Goal: Task Accomplishment & Management: Complete application form

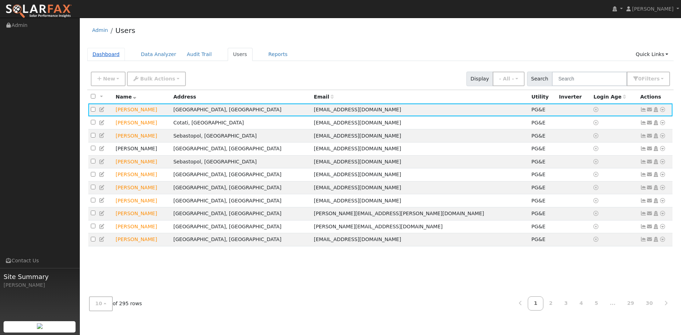
click at [111, 50] on link "Dashboard" at bounding box center [106, 54] width 38 height 13
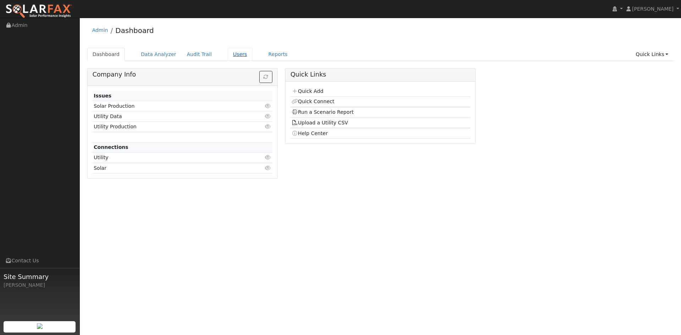
click at [228, 50] on link "Users" at bounding box center [240, 54] width 25 height 13
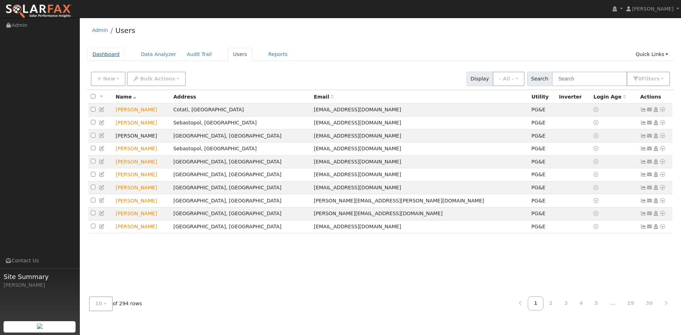
click at [107, 49] on link "Dashboard" at bounding box center [106, 54] width 38 height 13
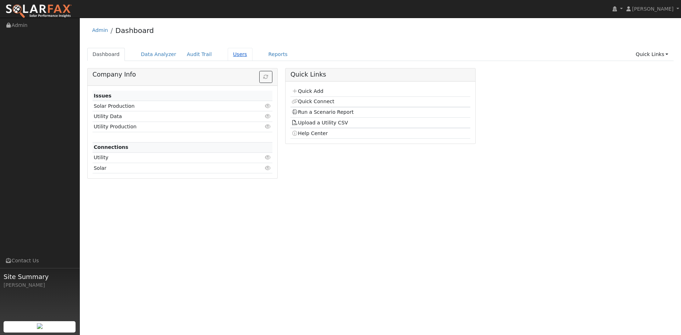
click at [228, 50] on link "Users" at bounding box center [240, 54] width 25 height 13
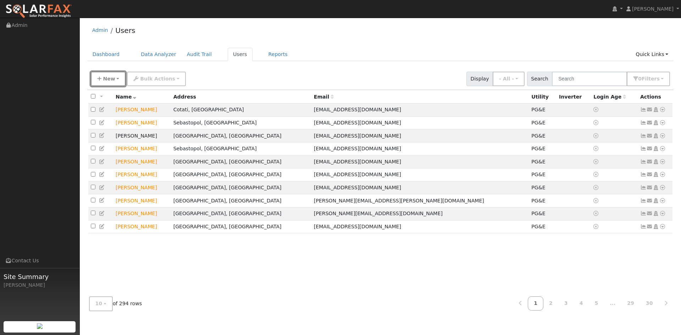
click at [109, 76] on span "New" at bounding box center [109, 79] width 12 height 6
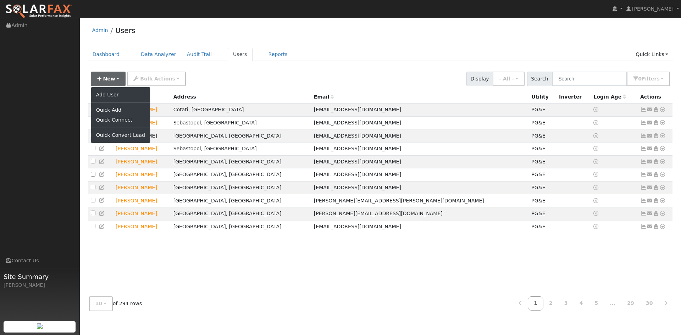
drag, startPoint x: 265, startPoint y: 71, endPoint x: 204, endPoint y: 1, distance: 92.3
click at [265, 71] on div "New Add User Quick Add Quick Connect Quick Convert Lead Bulk Actions Send Email…" at bounding box center [380, 77] width 582 height 17
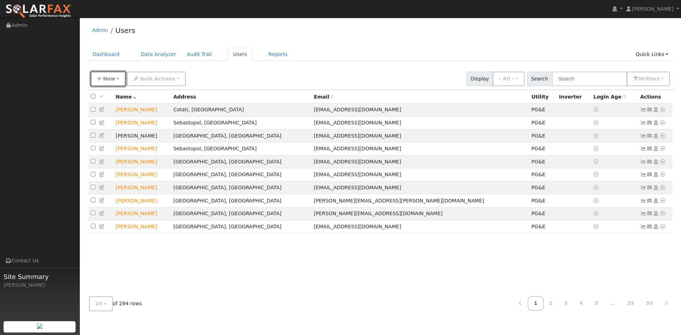
click at [104, 77] on span "New" at bounding box center [109, 79] width 12 height 6
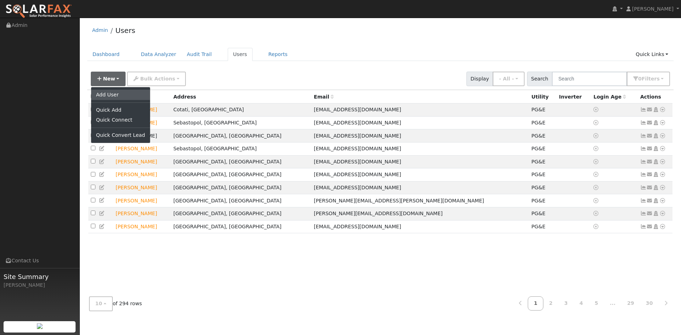
click at [115, 96] on link "Add User" at bounding box center [120, 95] width 59 height 10
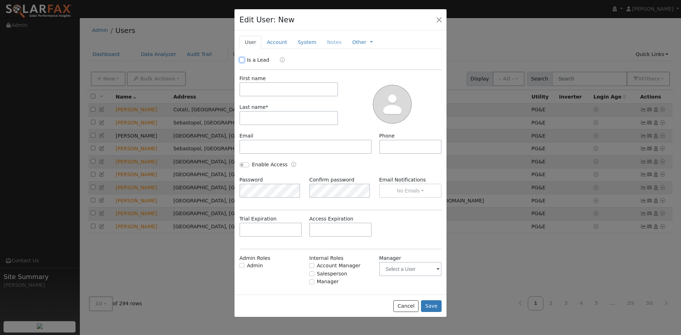
click at [241, 60] on input "Is a Lead" at bounding box center [241, 59] width 5 height 5
checkbox input "true"
drag, startPoint x: 259, startPoint y: 83, endPoint x: 264, endPoint y: 91, distance: 9.7
click at [259, 83] on input "text" at bounding box center [288, 89] width 99 height 14
click at [273, 90] on input "text" at bounding box center [288, 89] width 99 height 14
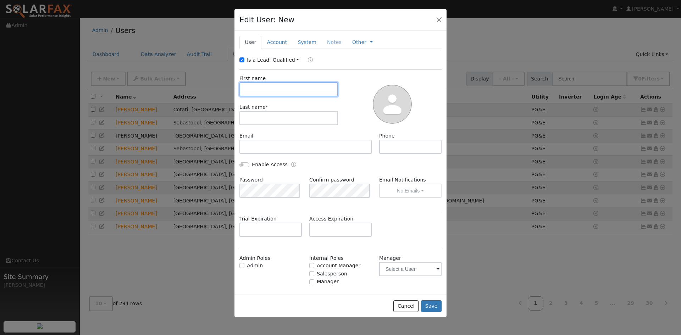
paste input "Sebastopol Charter School"
type input "Sebastopol Charter School"
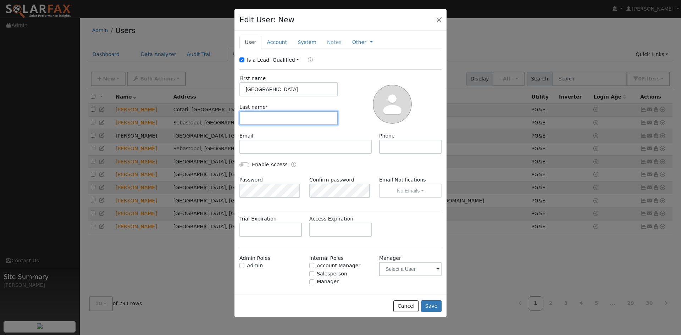
click at [288, 121] on input "text" at bounding box center [288, 118] width 99 height 14
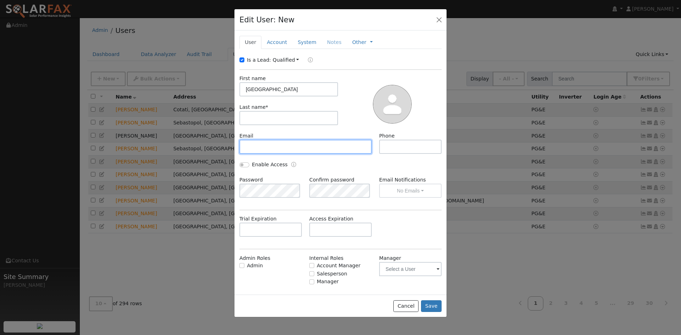
drag, startPoint x: 282, startPoint y: 142, endPoint x: 280, endPoint y: 148, distance: 6.3
click at [281, 143] on input "text" at bounding box center [305, 147] width 132 height 14
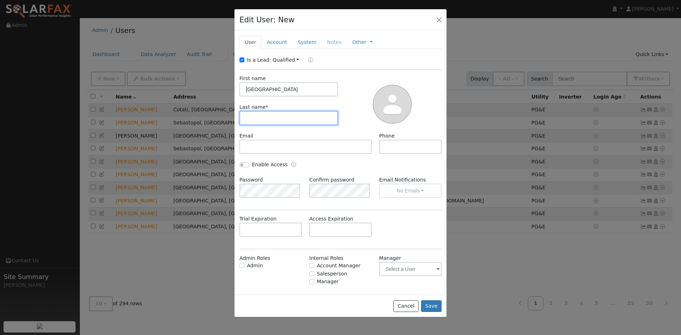
click at [263, 113] on input "text" at bounding box center [288, 118] width 99 height 14
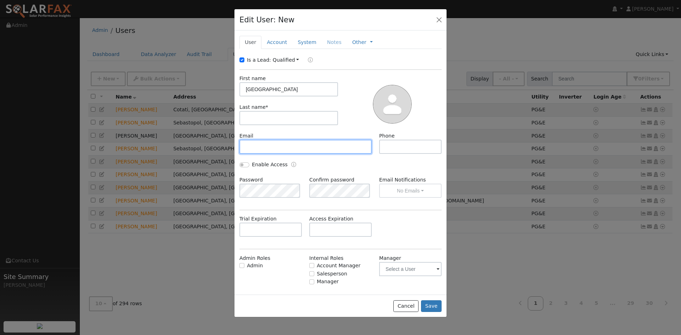
click at [265, 145] on input "text" at bounding box center [305, 147] width 132 height 14
paste input "Ashley@thecharterfoundation.org"
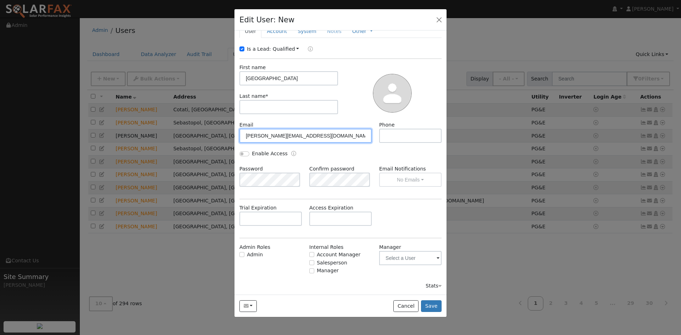
type input "Ashley@thecharterfoundation.org"
click at [265, 211] on label "Trial Expiration" at bounding box center [257, 207] width 37 height 7
click at [267, 216] on input "text" at bounding box center [270, 219] width 62 height 14
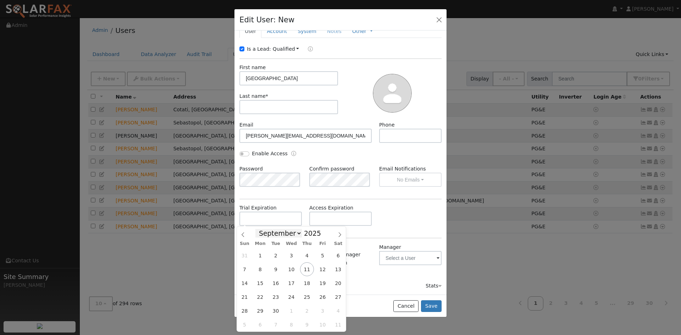
click at [293, 232] on select "January February March April May June July August September October November De…" at bounding box center [278, 233] width 46 height 9
select select "9"
click at [261, 229] on select "January February March April May June July August September October November De…" at bounding box center [278, 233] width 46 height 9
click at [292, 290] on span "22" at bounding box center [291, 297] width 14 height 14
type input "10/22/2025"
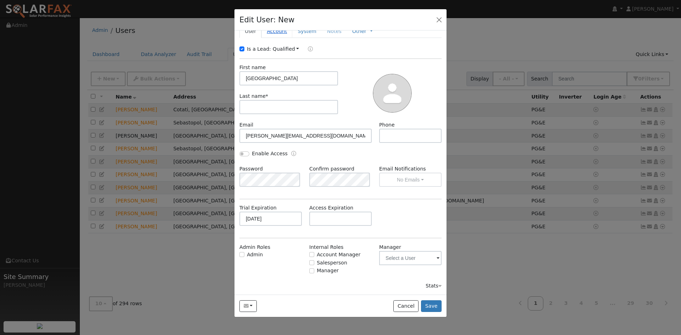
click at [278, 33] on link "Account" at bounding box center [276, 31] width 31 height 13
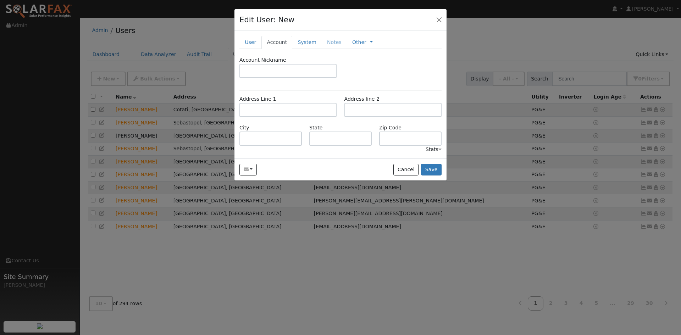
click at [273, 99] on div "Address Line 1" at bounding box center [288, 106] width 105 height 22
click at [272, 108] on input "text" at bounding box center [287, 110] width 97 height 14
click at [266, 109] on input "text" at bounding box center [287, 110] width 97 height 14
click at [279, 110] on input "text" at bounding box center [287, 110] width 97 height 14
paste input "1111 Gravenstein Hwy No"
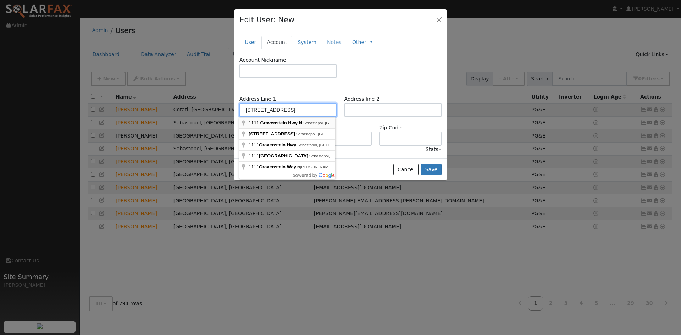
type input "1111 Gravenstein Highway North"
type input "Sebastopol"
type input "CA"
type input "95472"
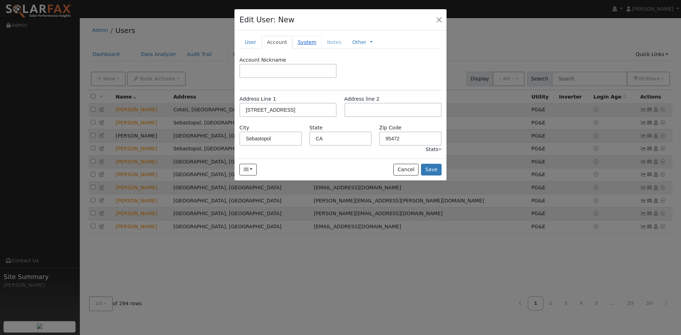
drag, startPoint x: 299, startPoint y: 43, endPoint x: 298, endPoint y: 55, distance: 12.1
click at [299, 43] on link "System" at bounding box center [306, 42] width 29 height 13
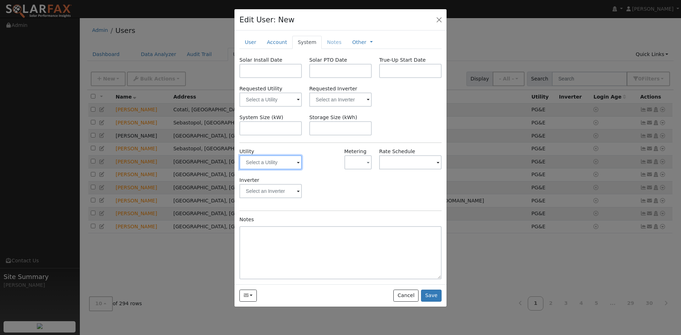
click at [297, 162] on div at bounding box center [270, 162] width 62 height 14
click at [298, 164] on span at bounding box center [298, 163] width 3 height 8
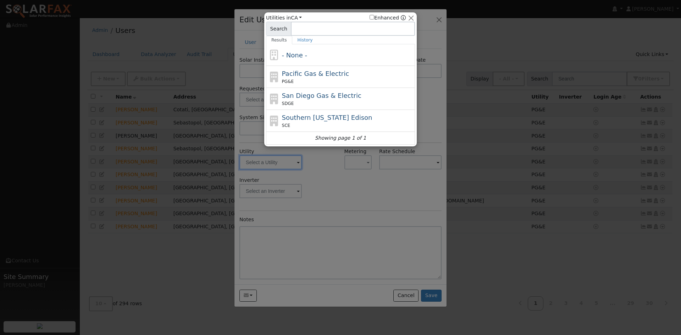
drag, startPoint x: 315, startPoint y: 71, endPoint x: 318, endPoint y: 76, distance: 6.0
click at [316, 71] on span "Pacific Gas & Electric" at bounding box center [315, 73] width 67 height 7
type input "PG&E"
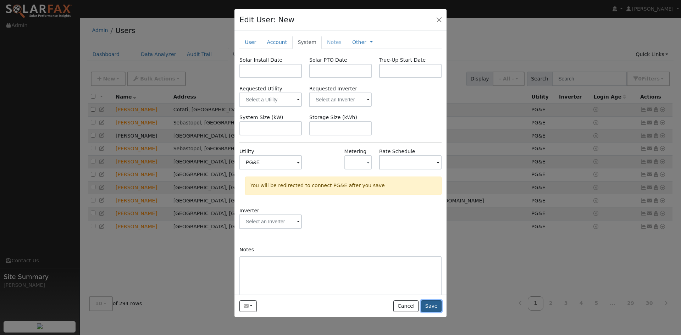
click at [434, 304] on button "Save" at bounding box center [431, 306] width 21 height 12
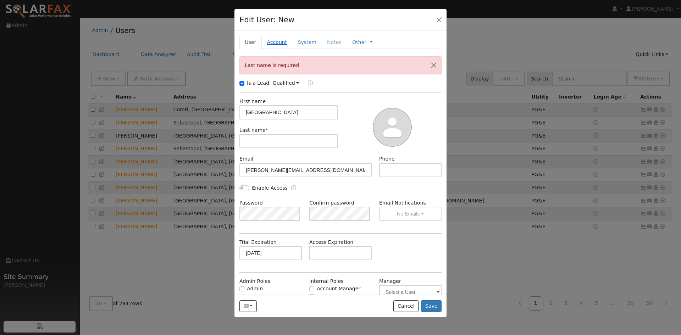
click at [272, 38] on link "Account" at bounding box center [276, 42] width 31 height 13
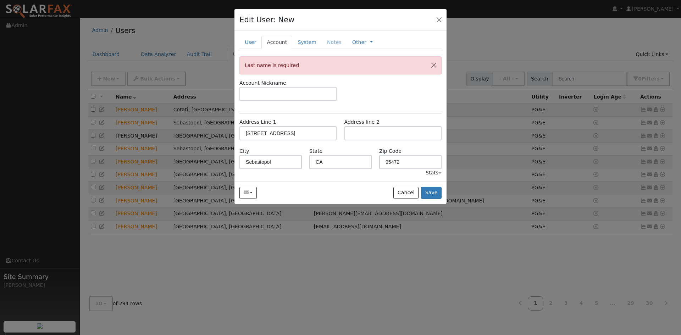
drag, startPoint x: 246, startPoint y: 45, endPoint x: 257, endPoint y: 49, distance: 12.0
click at [248, 45] on link "User" at bounding box center [250, 42] width 22 height 13
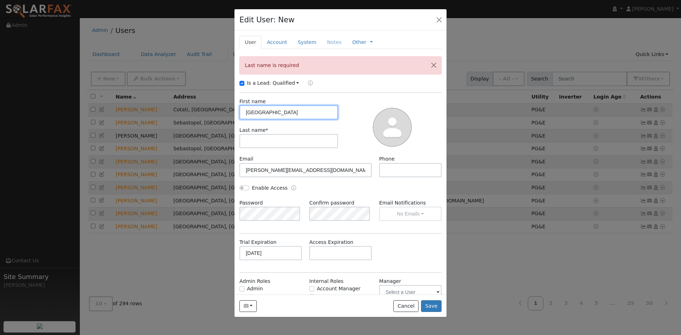
drag, startPoint x: 311, startPoint y: 112, endPoint x: 275, endPoint y: 113, distance: 36.2
click at [275, 113] on input "Sebastopol Charter School" at bounding box center [288, 112] width 99 height 14
type input "Sebastopol"
click at [276, 137] on input "text" at bounding box center [288, 141] width 99 height 14
paste input "Charter School"
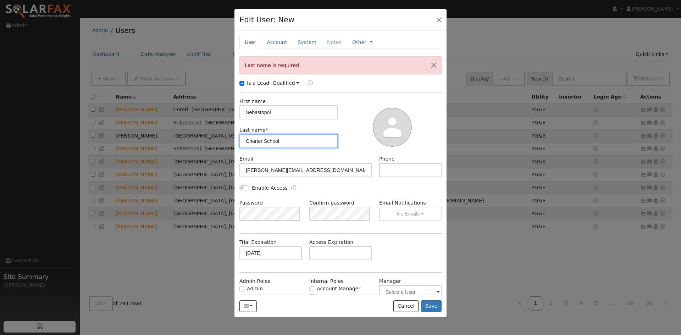
click at [248, 140] on input "Charter School" at bounding box center [288, 141] width 99 height 14
click at [245, 141] on input "Charter School" at bounding box center [288, 141] width 99 height 14
type input "Charter School"
drag, startPoint x: 306, startPoint y: 39, endPoint x: 323, endPoint y: 84, distance: 47.6
click at [306, 40] on link "System" at bounding box center [306, 42] width 29 height 13
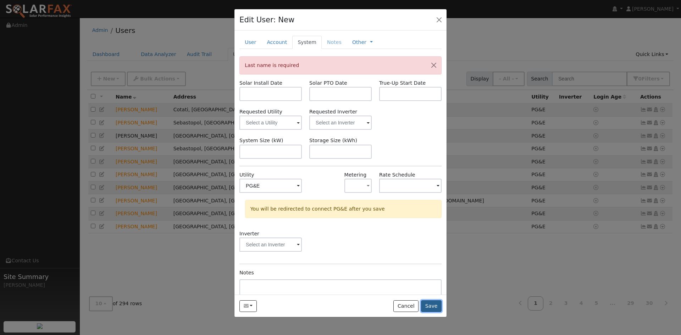
click at [433, 304] on button "Save" at bounding box center [431, 306] width 21 height 12
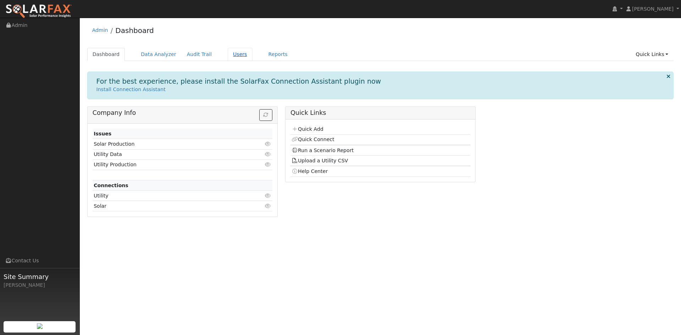
click at [229, 54] on link "Users" at bounding box center [240, 54] width 25 height 13
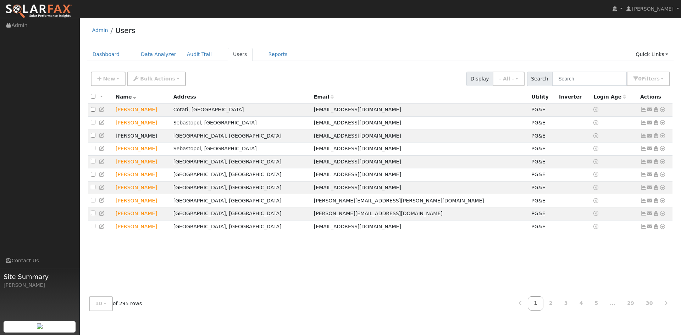
click at [320, 41] on div "Admin Users" at bounding box center [380, 32] width 587 height 22
click at [228, 50] on link "Users" at bounding box center [240, 54] width 25 height 13
click at [590, 80] on input "text" at bounding box center [589, 79] width 75 height 15
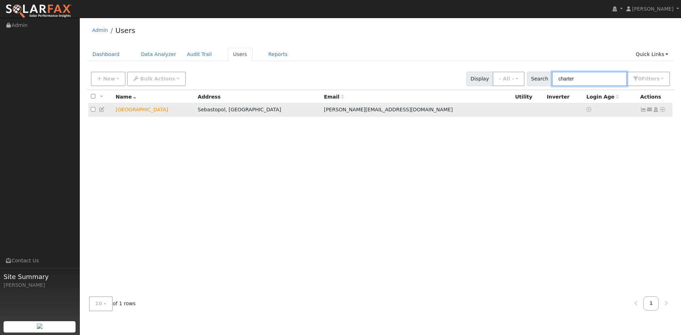
type input "charter"
click at [153, 108] on td "Sebastopol Charter School" at bounding box center [154, 110] width 82 height 13
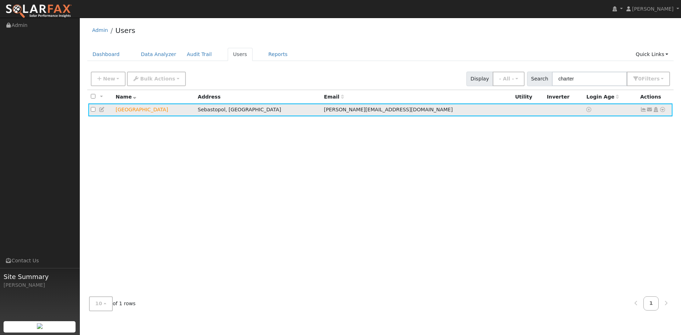
click at [664, 110] on icon at bounding box center [662, 109] width 6 height 5
click at [448, 181] on div "All None All on page None on page Name Address Email Utility Inverter Login Age…" at bounding box center [380, 190] width 587 height 201
click at [664, 111] on icon at bounding box center [662, 109] width 6 height 5
drag, startPoint x: 495, startPoint y: 200, endPoint x: 328, endPoint y: 177, distance: 168.5
click at [474, 199] on div "All None All on page None on page Name Address Email Utility Inverter Login Age…" at bounding box center [380, 190] width 587 height 201
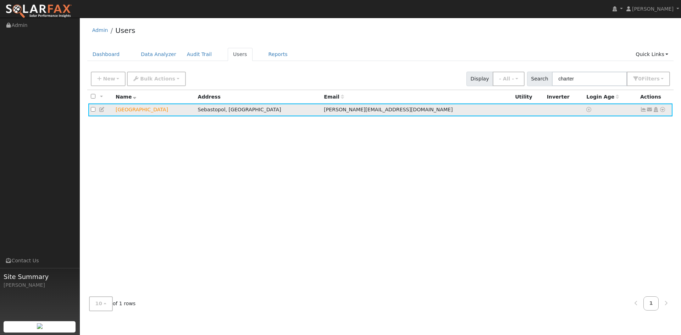
click at [103, 110] on icon at bounding box center [102, 109] width 6 height 5
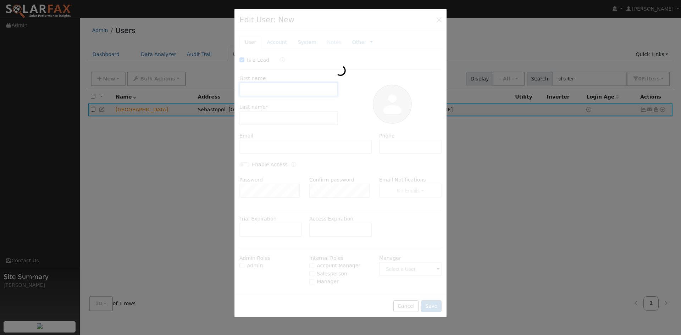
type input "10/22/2025"
checkbox input "true"
type input "Sebastopol"
type input "Charter School"
type input "Ashley@thecharterfoundation.org"
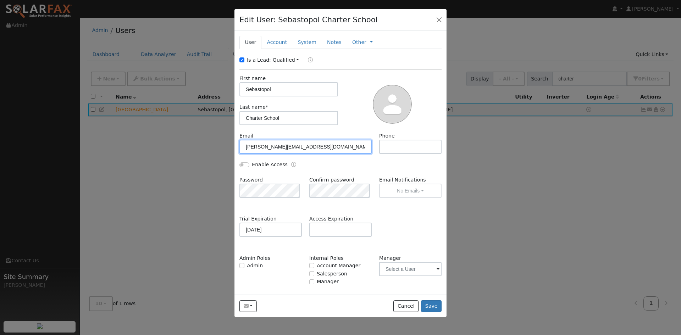
click at [354, 143] on input "Ashley@thecharterfoundation.org" at bounding box center [305, 147] width 132 height 14
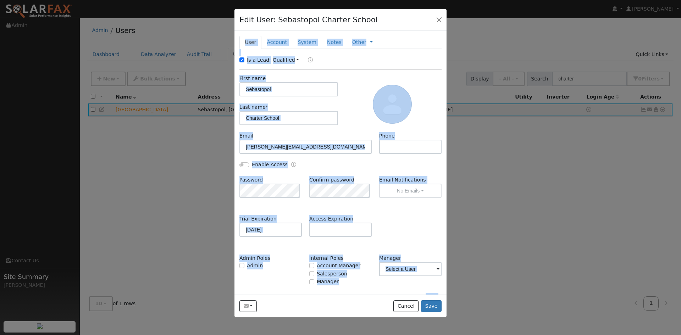
drag, startPoint x: 368, startPoint y: 7, endPoint x: 366, endPoint y: 12, distance: 5.3
click at [366, 11] on div "Edit User: Sebastopol Charter School Default Account Default Account 1111 Grave…" at bounding box center [340, 167] width 681 height 335
drag, startPoint x: 364, startPoint y: 16, endPoint x: 359, endPoint y: 20, distance: 6.9
click at [359, 20] on div "Edit User: Sebastopol Charter School Default Account Default Account 1111 Grave…" at bounding box center [340, 20] width 212 height 22
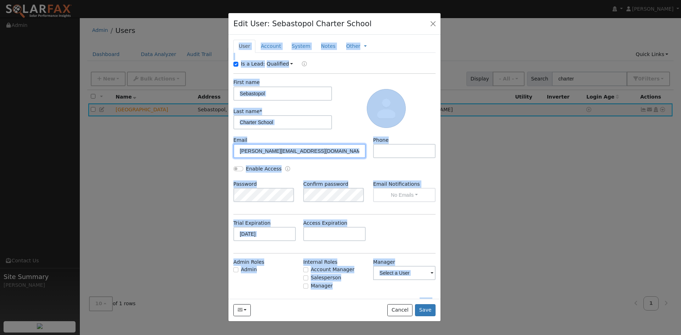
click at [337, 148] on input "Ashley@thecharterfoundation.org" at bounding box center [299, 151] width 132 height 14
click at [322, 152] on input "Ashley@thecharterfoundation.org" at bounding box center [299, 151] width 132 height 14
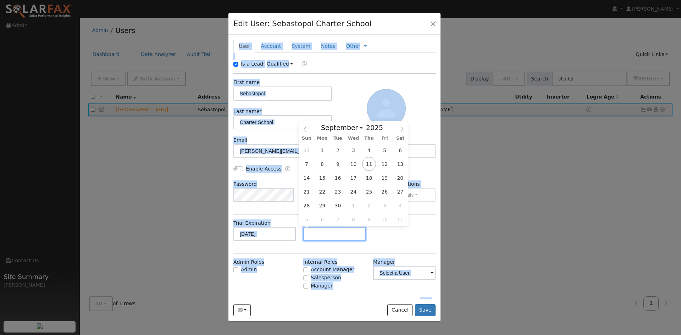
click at [342, 233] on input "text" at bounding box center [334, 234] width 62 height 14
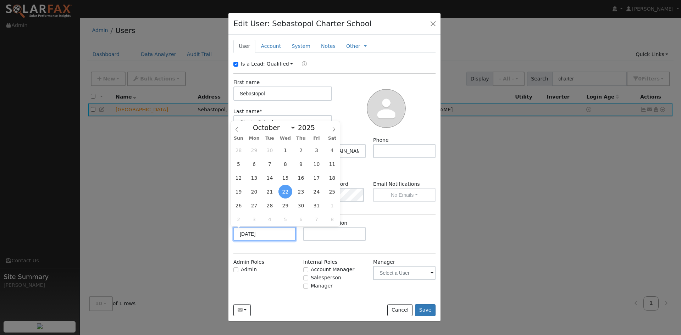
click at [276, 237] on input "10/22/2025" at bounding box center [264, 234] width 62 height 14
click at [307, 92] on input "Sebastopol" at bounding box center [282, 94] width 99 height 14
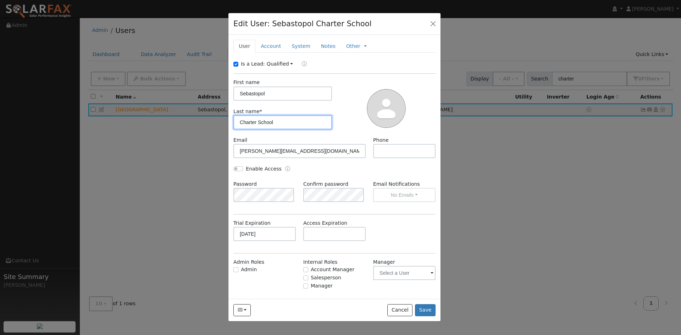
click at [294, 126] on input "Charter School" at bounding box center [282, 122] width 99 height 14
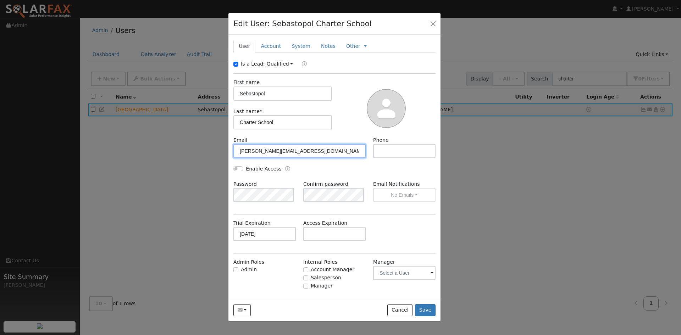
click at [335, 149] on input "Ashley@thecharterfoundation.org" at bounding box center [299, 151] width 132 height 14
click at [375, 152] on input "text" at bounding box center [404, 151] width 62 height 14
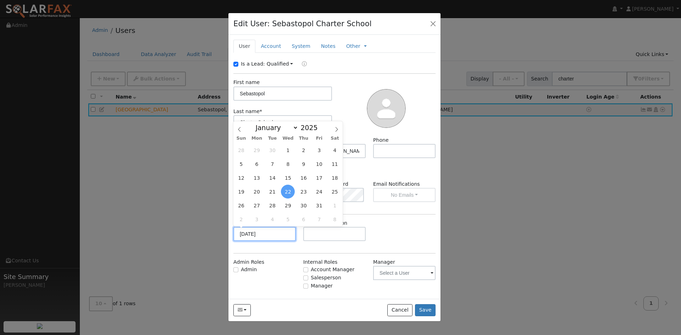
drag, startPoint x: 275, startPoint y: 236, endPoint x: 312, endPoint y: 232, distance: 37.4
click at [276, 236] on input "10/22/2025" at bounding box center [264, 234] width 62 height 14
click at [325, 234] on input "text" at bounding box center [334, 234] width 62 height 14
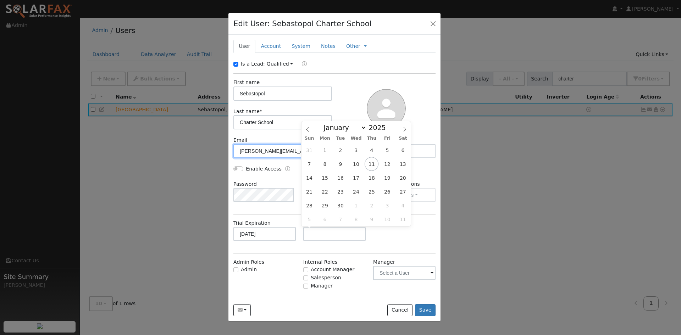
click at [292, 151] on input "Ashley@thecharterfoundation.org" at bounding box center [299, 151] width 132 height 14
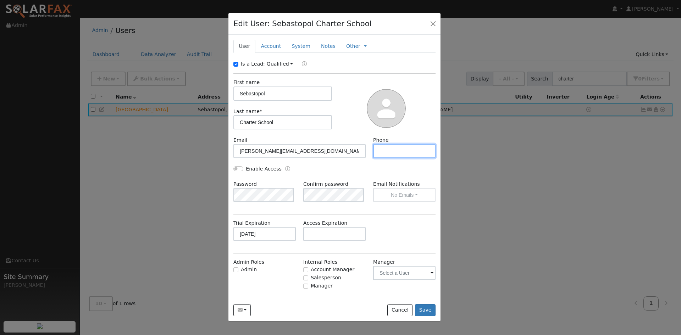
click at [398, 146] on input "text" at bounding box center [404, 151] width 62 height 14
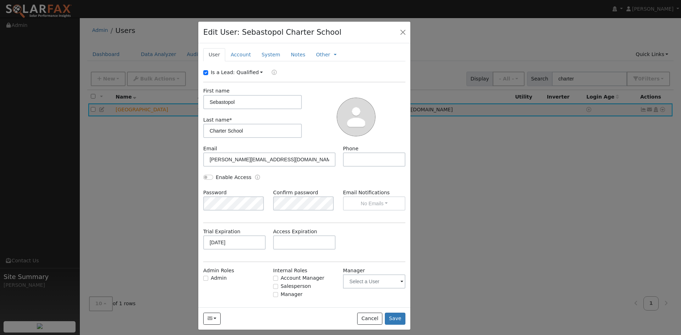
drag, startPoint x: 354, startPoint y: 25, endPoint x: 324, endPoint y: 33, distance: 30.7
click at [324, 33] on h4 "Edit User: Sebastopol Charter School" at bounding box center [272, 32] width 138 height 11
click at [244, 50] on link "Account" at bounding box center [241, 54] width 31 height 13
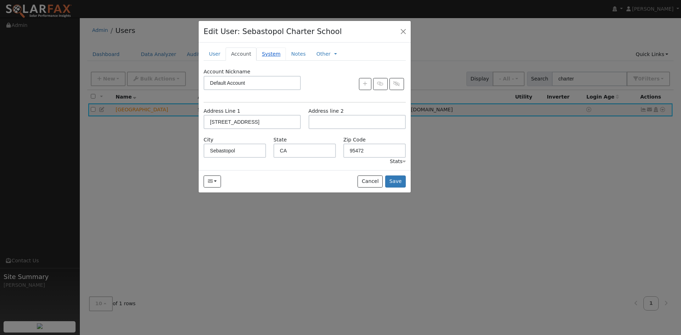
click at [260, 48] on link "System" at bounding box center [270, 54] width 29 height 13
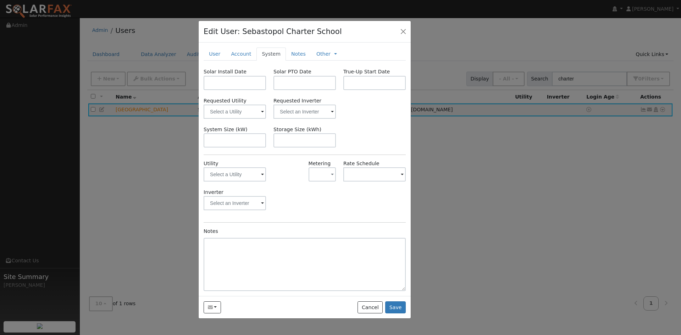
drag, startPoint x: 250, startPoint y: 163, endPoint x: 256, endPoint y: 158, distance: 7.8
click at [255, 159] on div "Solar Install Date Solar PTO Date True-Up Start Date Requested Utility Requeste…" at bounding box center [305, 179] width 202 height 223
click at [259, 181] on input "text" at bounding box center [235, 174] width 62 height 14
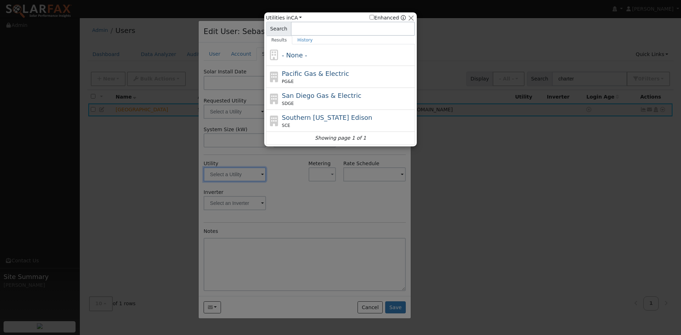
click at [328, 67] on div "Pacific Gas & Electric PG&E" at bounding box center [340, 77] width 149 height 22
type input "PG&E"
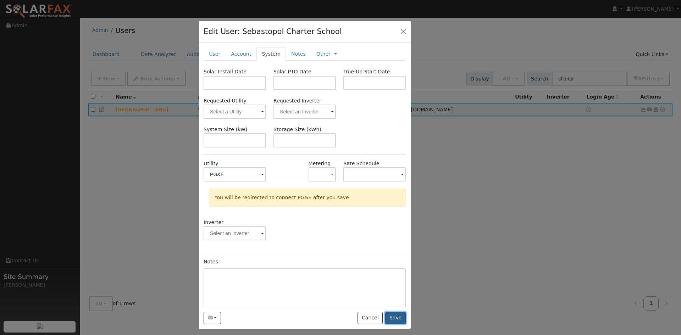
click at [398, 320] on button "Save" at bounding box center [395, 318] width 21 height 12
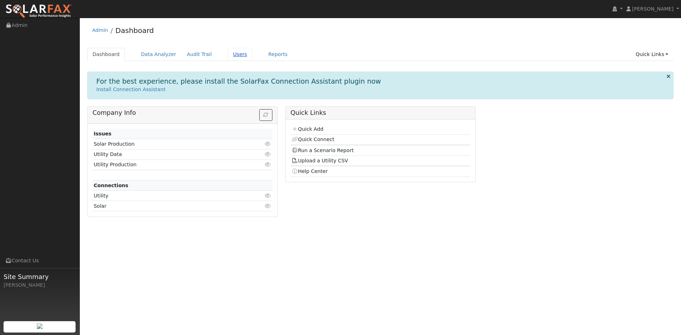
click at [231, 52] on link "Users" at bounding box center [240, 54] width 25 height 13
